Goal: Task Accomplishment & Management: Complete application form

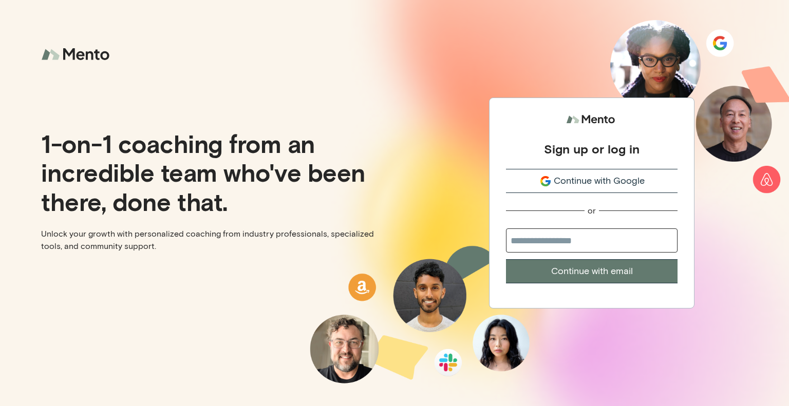
click at [584, 244] on input "email" at bounding box center [591, 240] width 171 height 24
click at [579, 236] on input "email" at bounding box center [591, 240] width 171 height 24
type input "**********"
click at [585, 275] on button "Continue with email" at bounding box center [591, 271] width 171 height 24
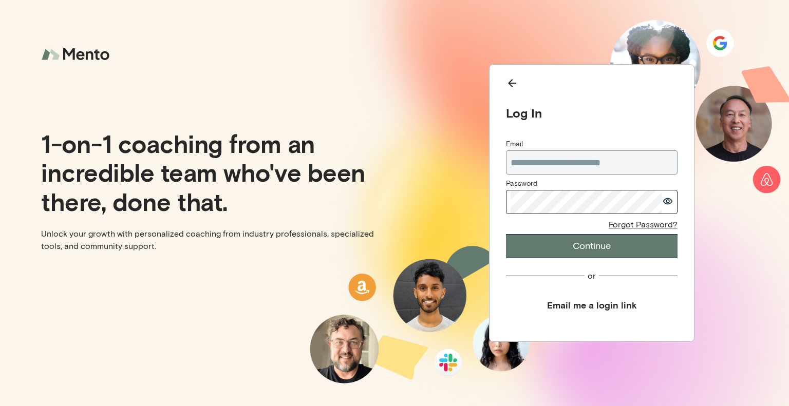
click at [506, 234] on button "Continue" at bounding box center [591, 246] width 171 height 24
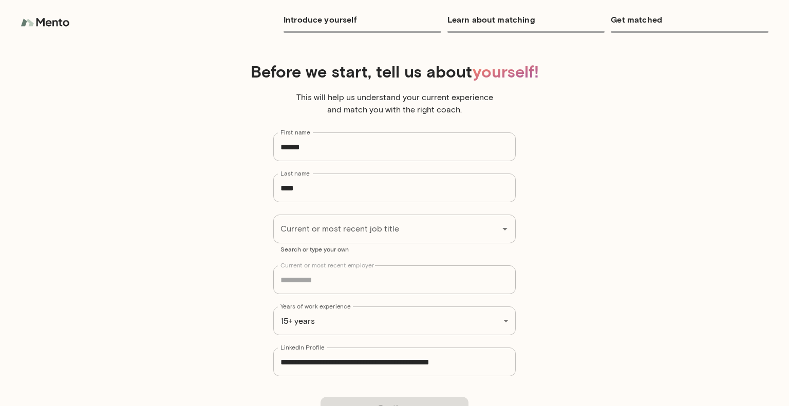
type input "**********"
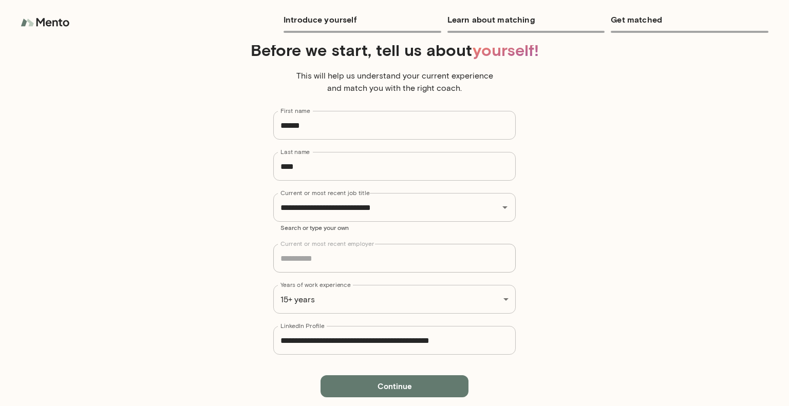
scroll to position [37, 0]
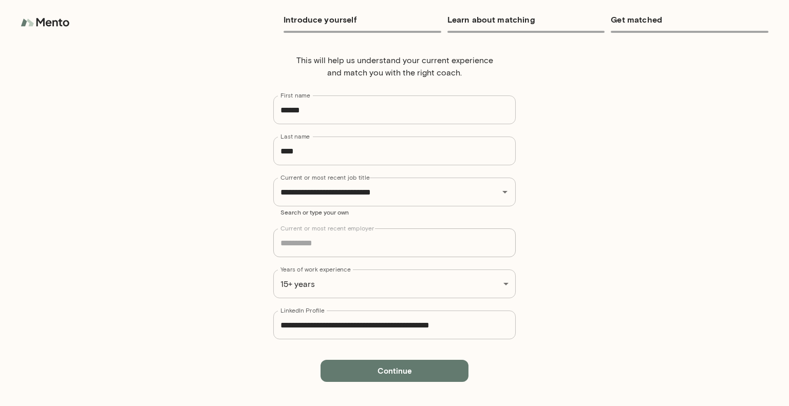
click at [394, 368] on button "Continue" at bounding box center [394, 371] width 148 height 22
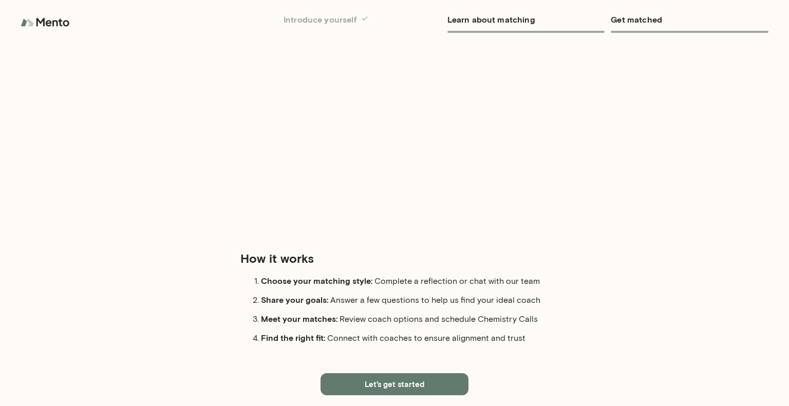
scroll to position [55, 0]
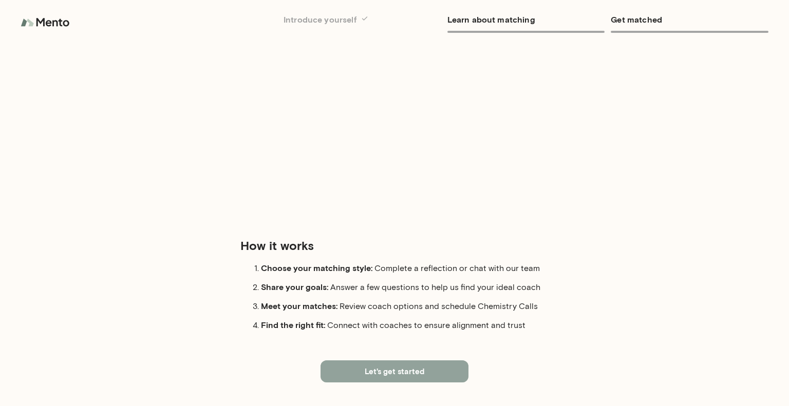
click at [396, 369] on button "Let's get started" at bounding box center [394, 371] width 148 height 22
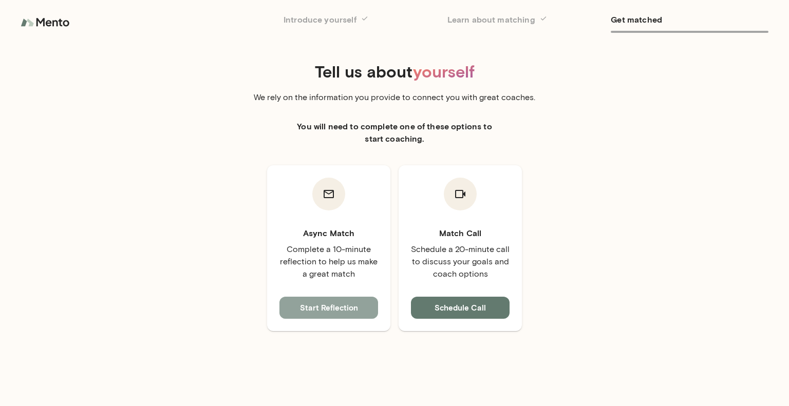
click at [320, 306] on button "Start Reflection" at bounding box center [328, 308] width 99 height 22
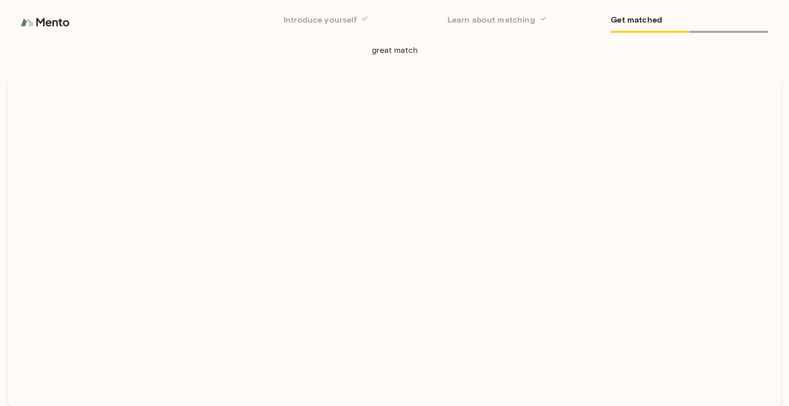
scroll to position [98, 0]
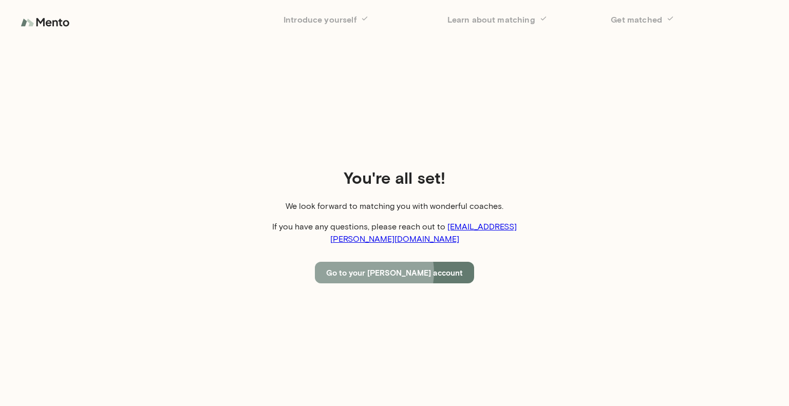
click at [387, 266] on button "Go to your [PERSON_NAME] account" at bounding box center [394, 273] width 159 height 22
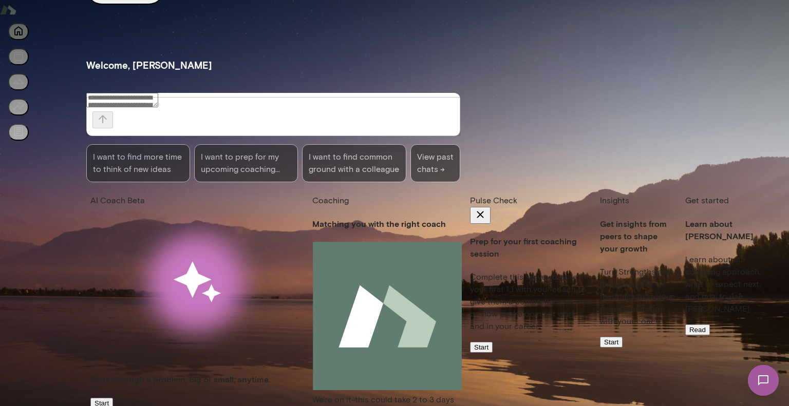
scroll to position [52, 0]
